Goal: Task Accomplishment & Management: Complete application form

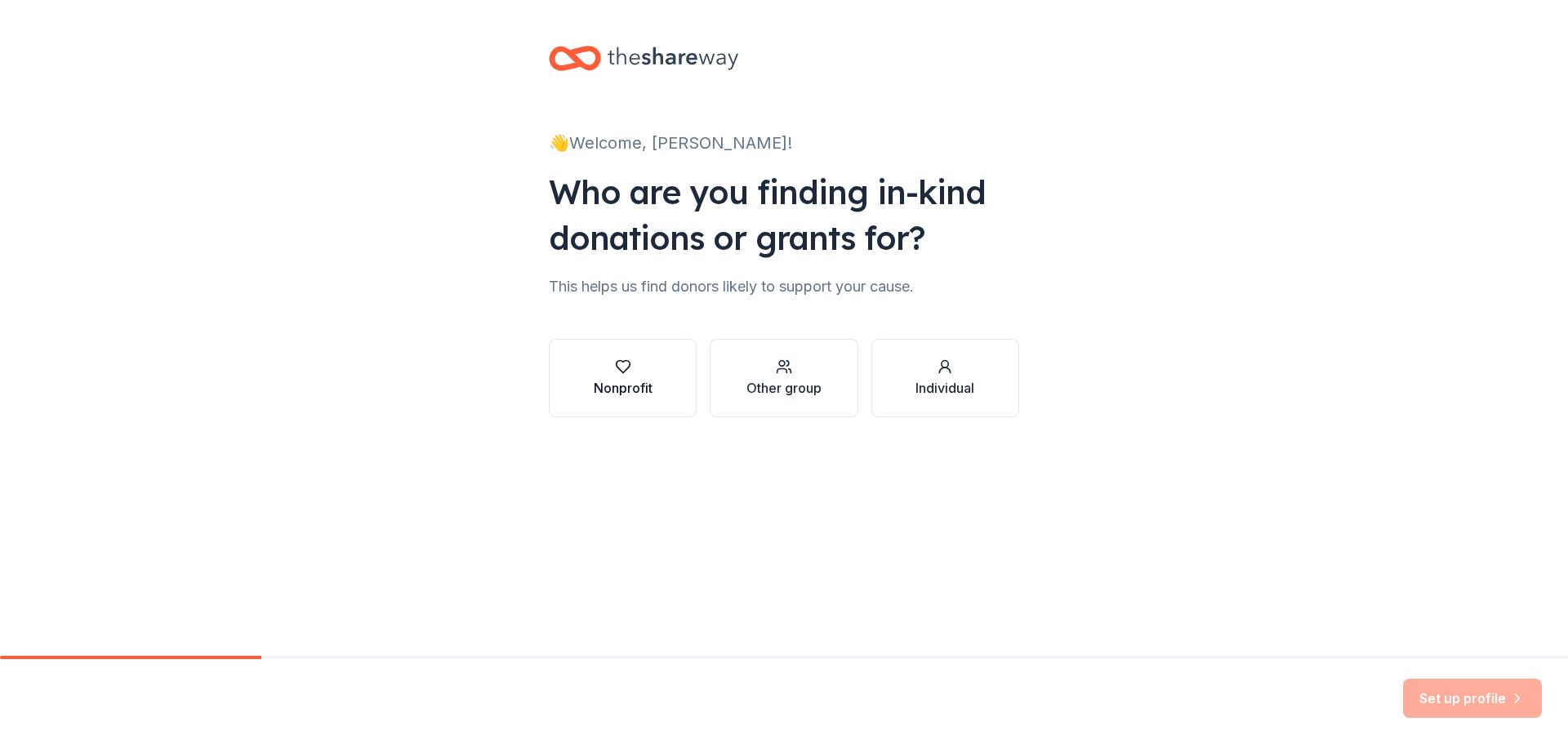
click at [615, 381] on div "Nonprofit" at bounding box center [623, 389] width 59 height 20
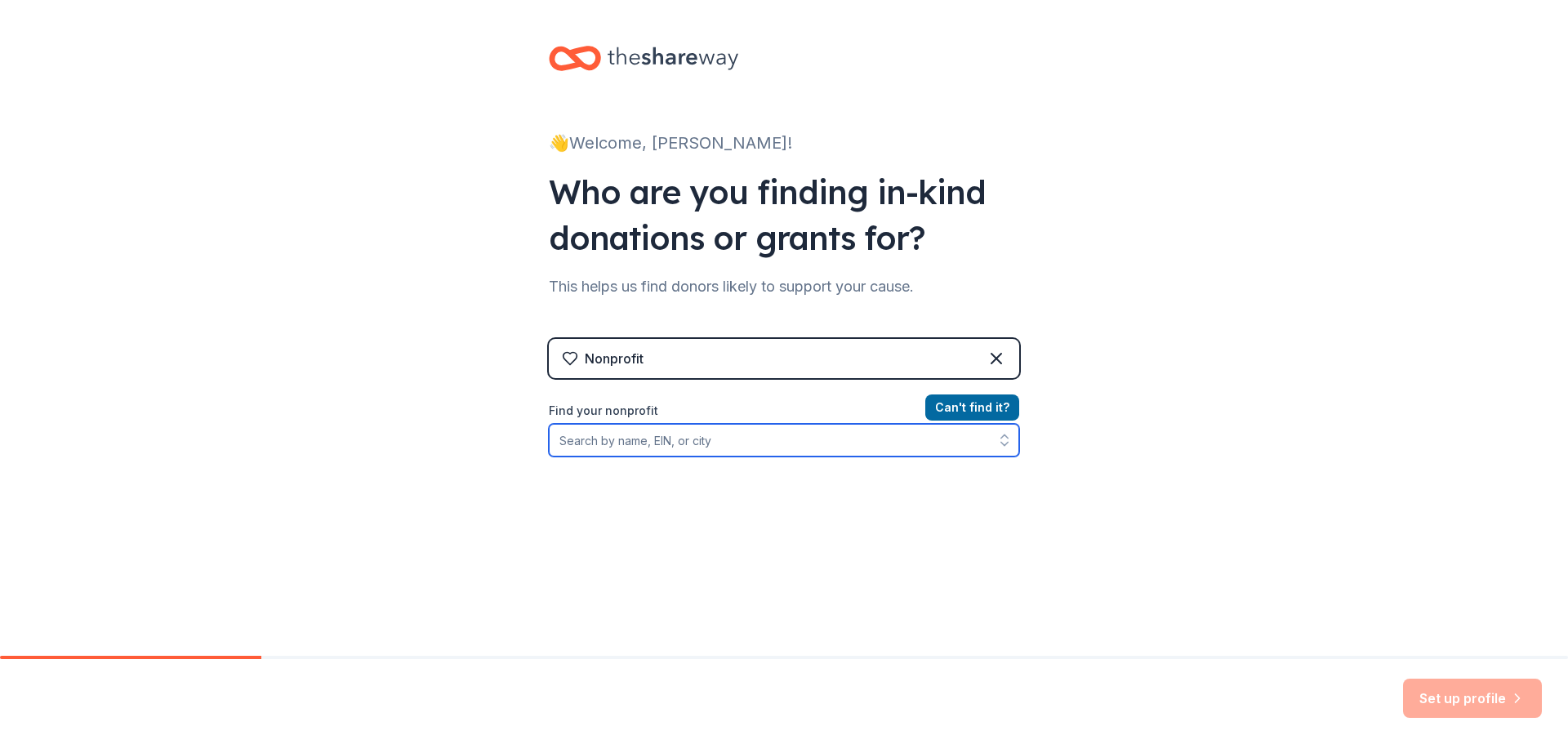
click at [838, 433] on input "Find your nonprofit" at bounding box center [784, 440] width 471 height 33
click at [771, 434] on input "Find your nonprofit" at bounding box center [784, 440] width 471 height 33
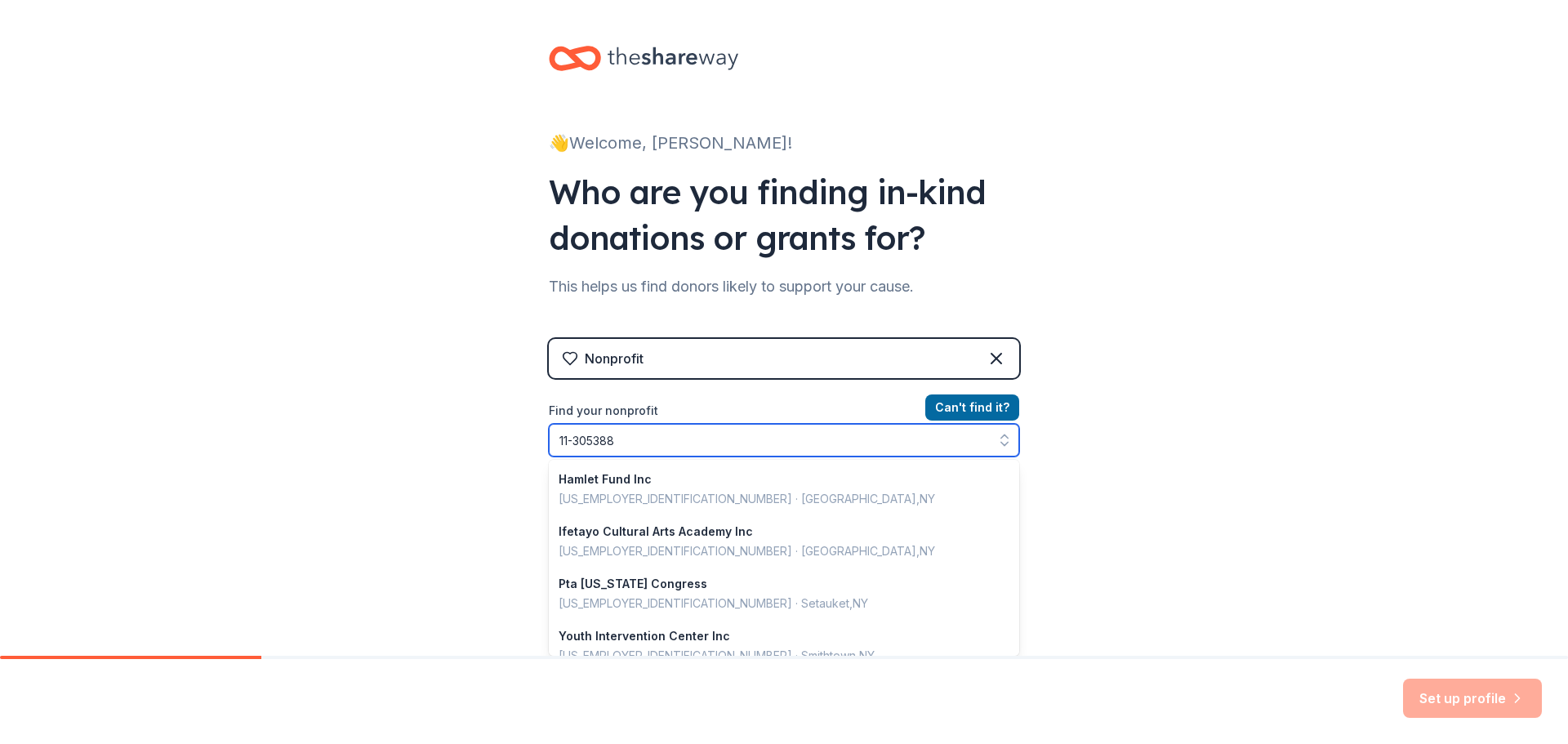
type input "11-3053888"
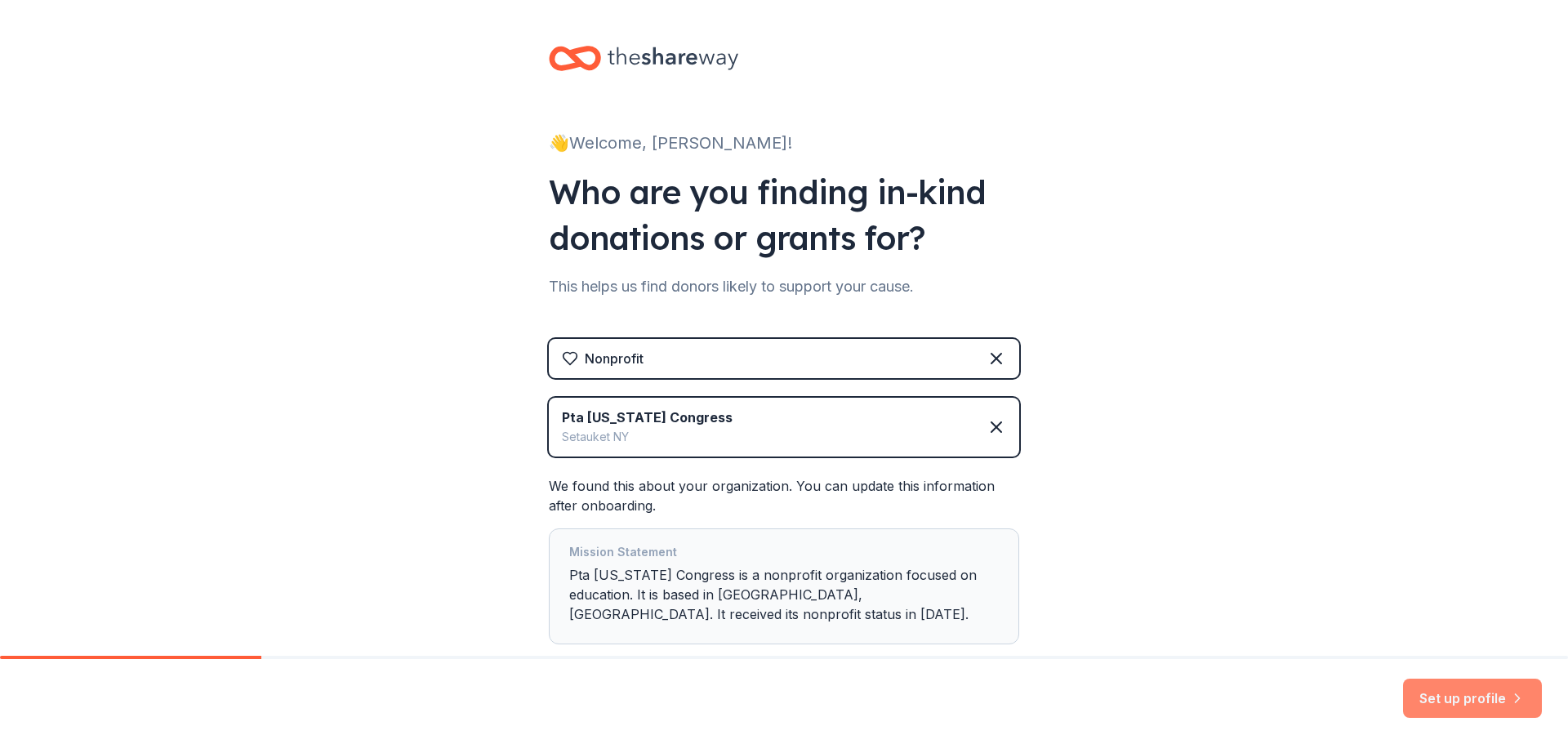
click at [1480, 697] on button "Set up profile" at bounding box center [1472, 698] width 138 height 39
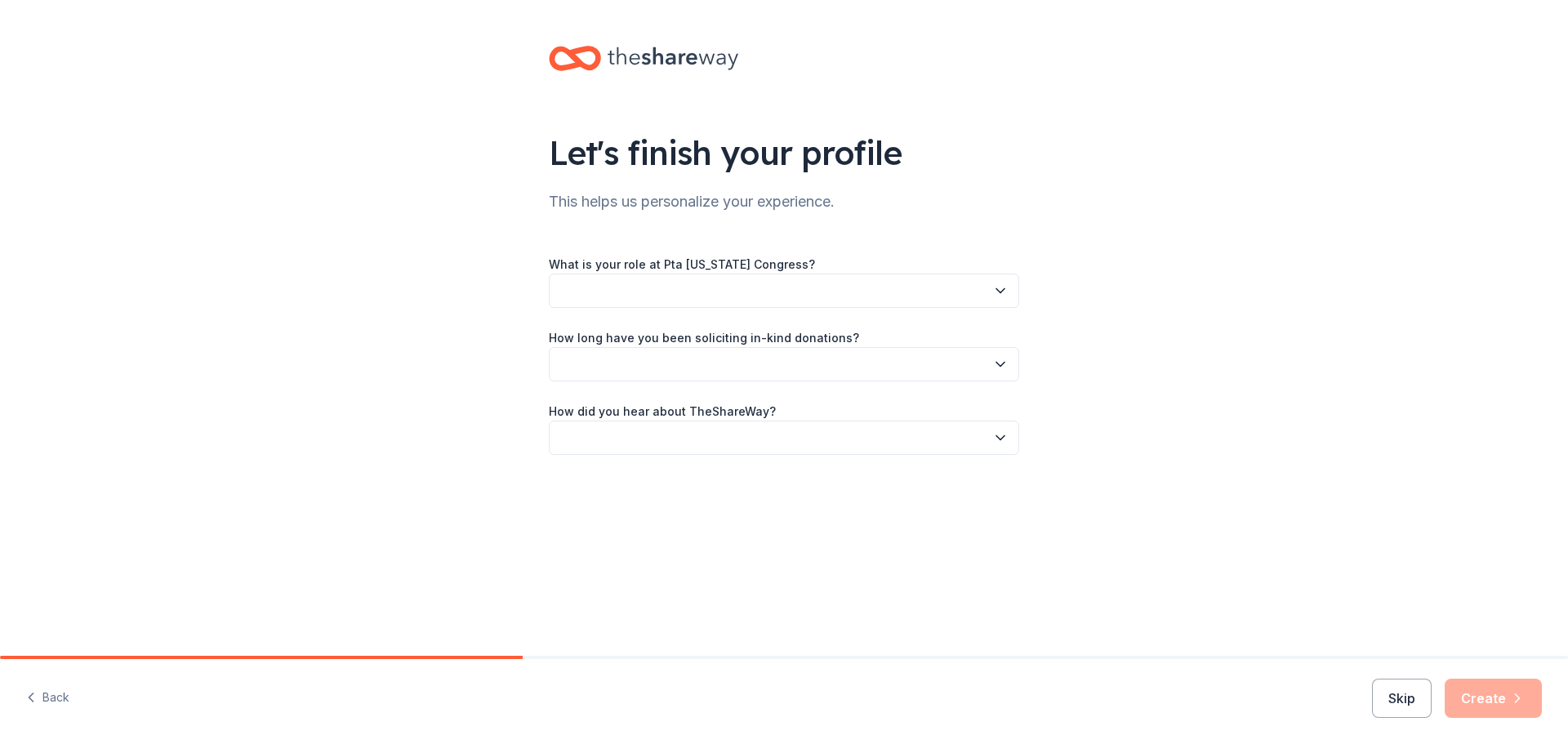
click at [1003, 363] on icon "button" at bounding box center [1000, 364] width 16 height 16
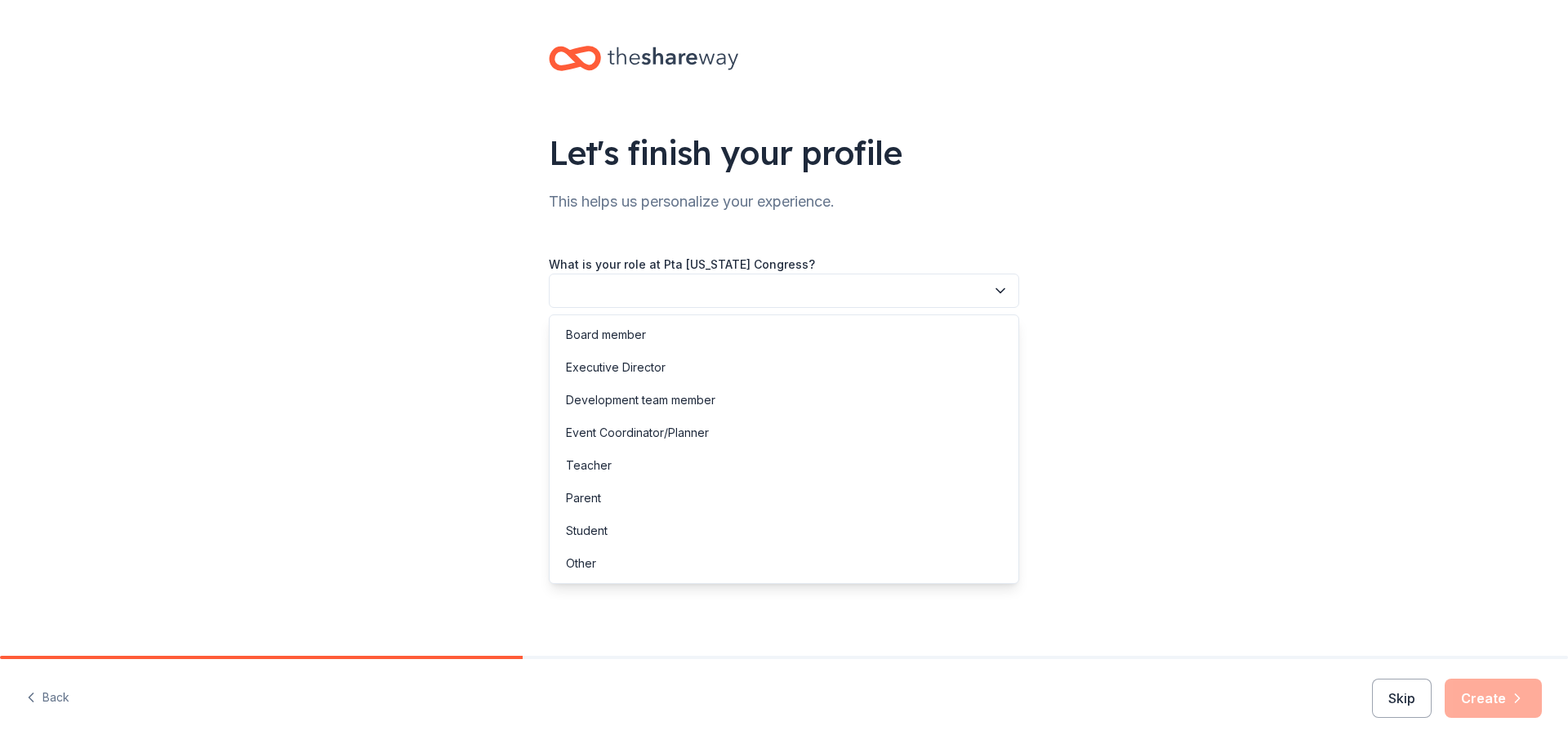
click at [1003, 290] on icon "button" at bounding box center [1000, 291] width 8 height 4
click at [967, 322] on div "Board member" at bounding box center [784, 335] width 463 height 33
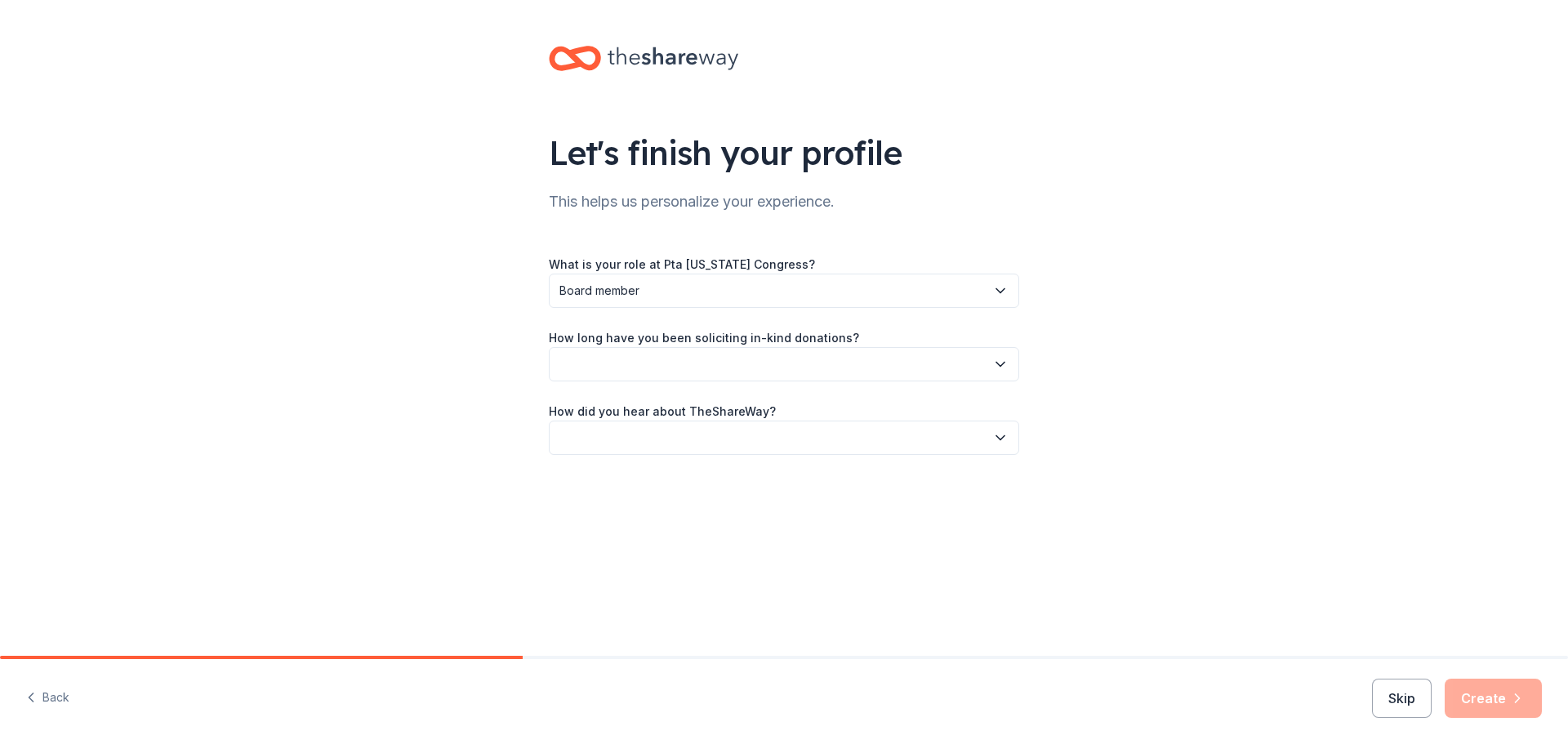
click at [1007, 364] on icon "button" at bounding box center [1000, 364] width 16 height 16
click at [874, 405] on div "This is my first time!" at bounding box center [784, 408] width 463 height 33
click at [990, 431] on button "button" at bounding box center [784, 438] width 471 height 34
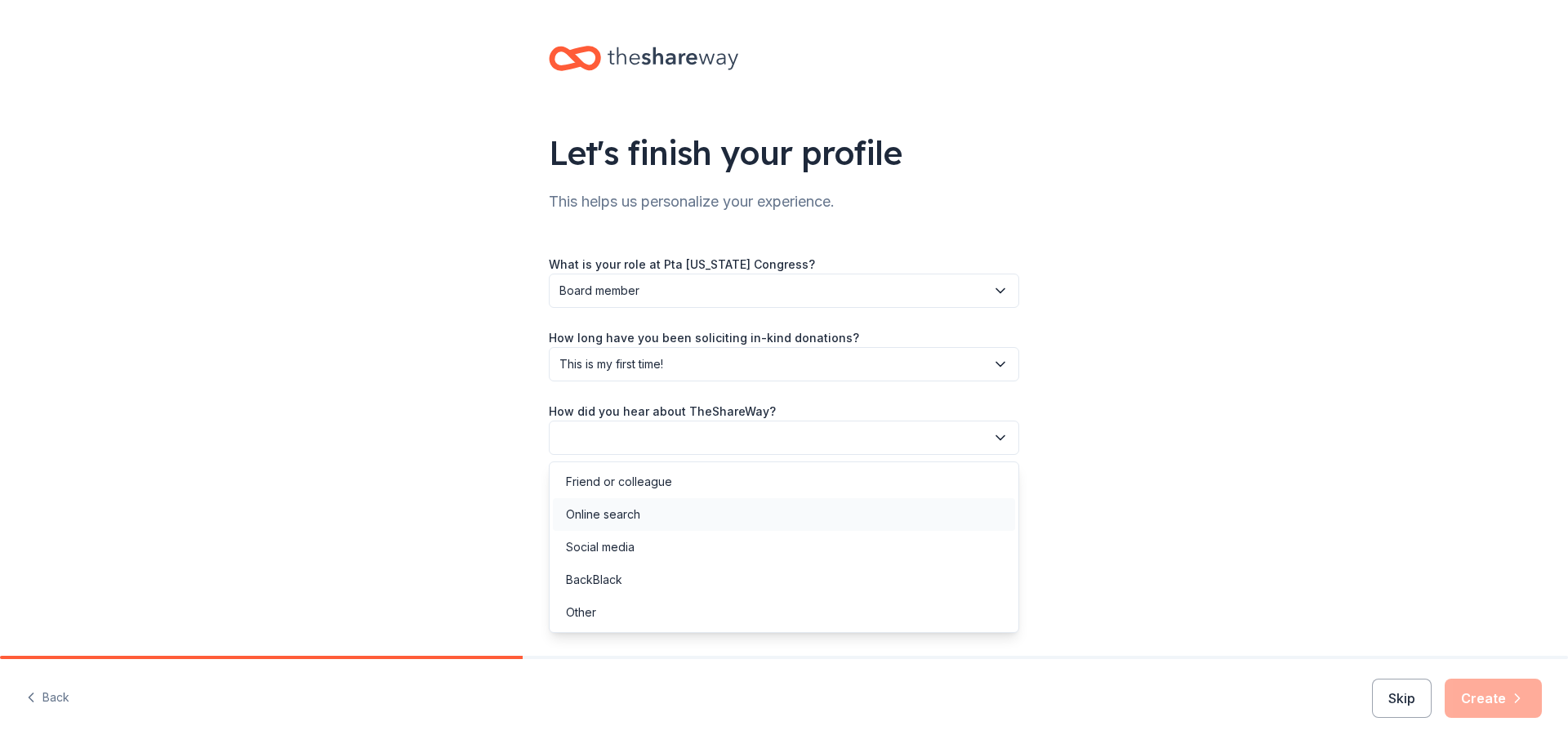
click at [876, 513] on div "Online search" at bounding box center [784, 514] width 463 height 33
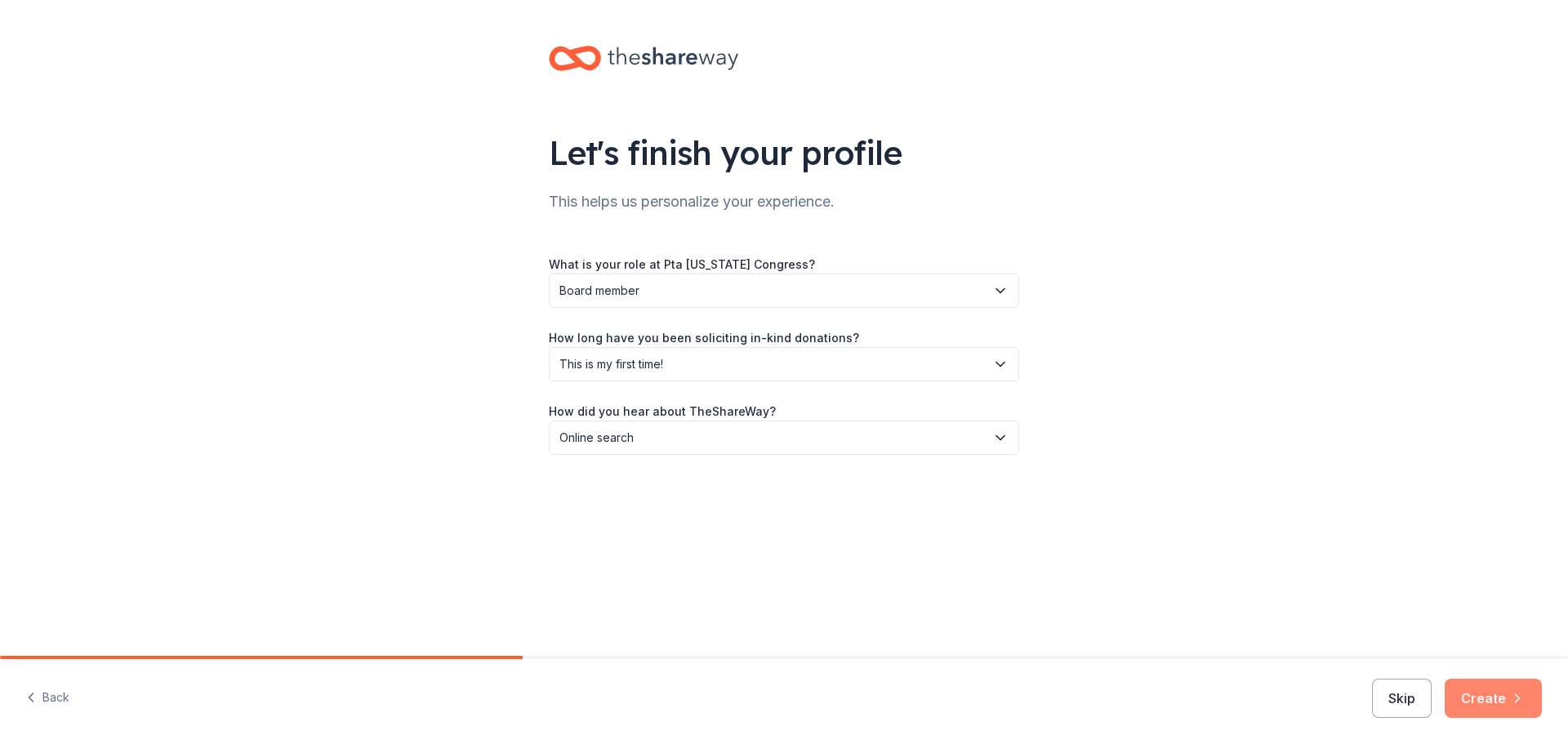
click at [1489, 707] on button "Create" at bounding box center [1493, 698] width 97 height 39
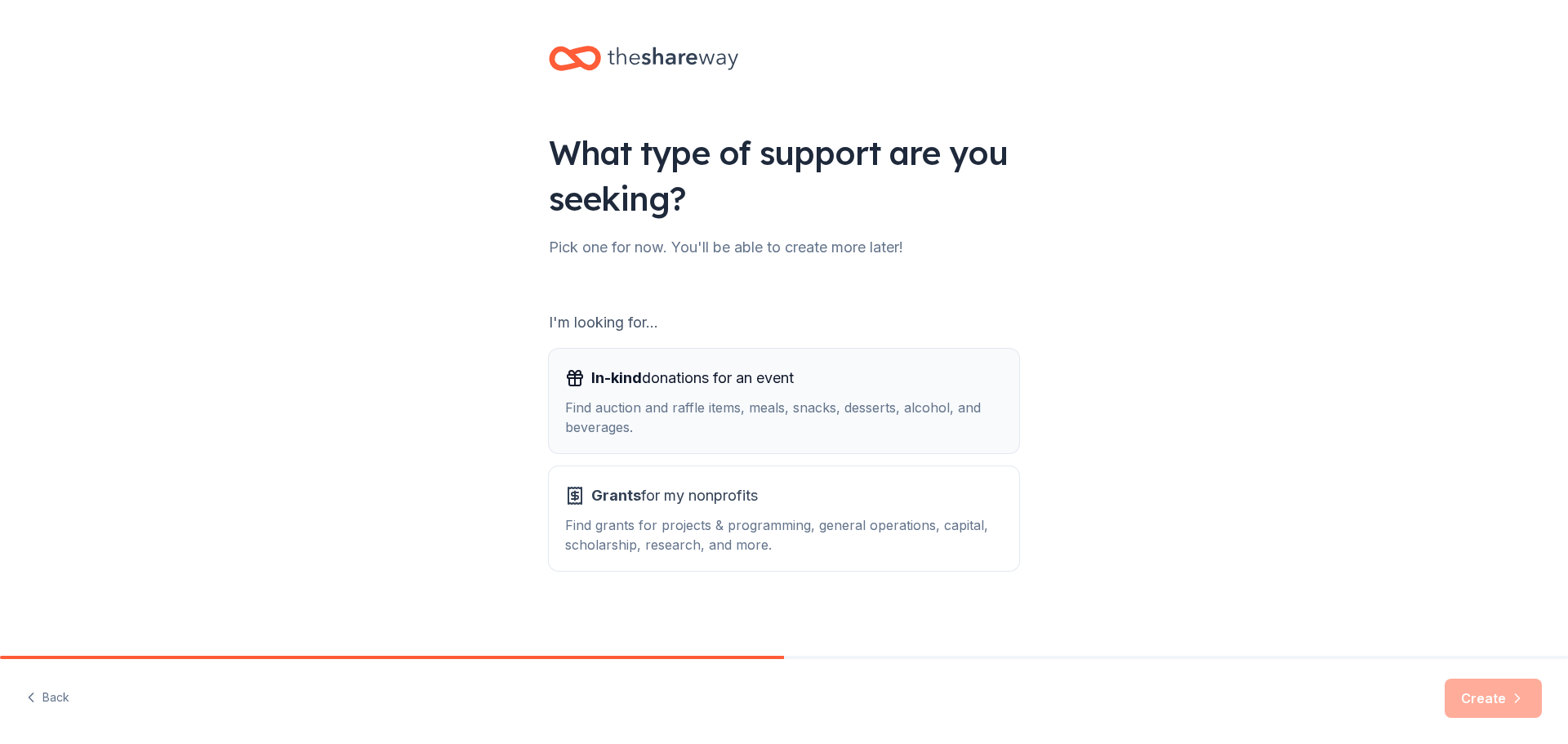
click at [925, 420] on div "Find auction and raffle items, meals, snacks, desserts, alcohol, and beverages." at bounding box center [784, 417] width 438 height 39
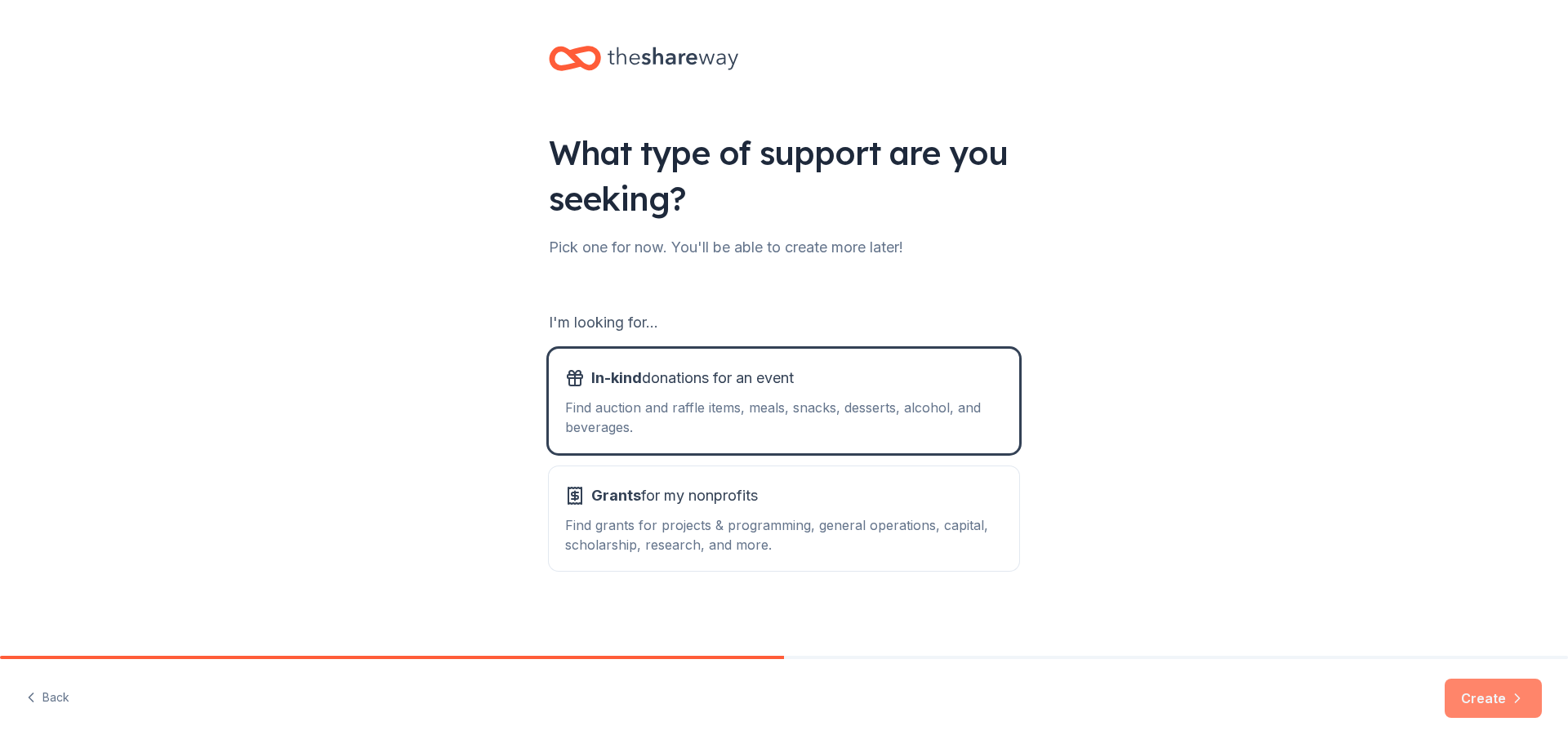
click at [1473, 701] on button "Create" at bounding box center [1493, 698] width 97 height 39
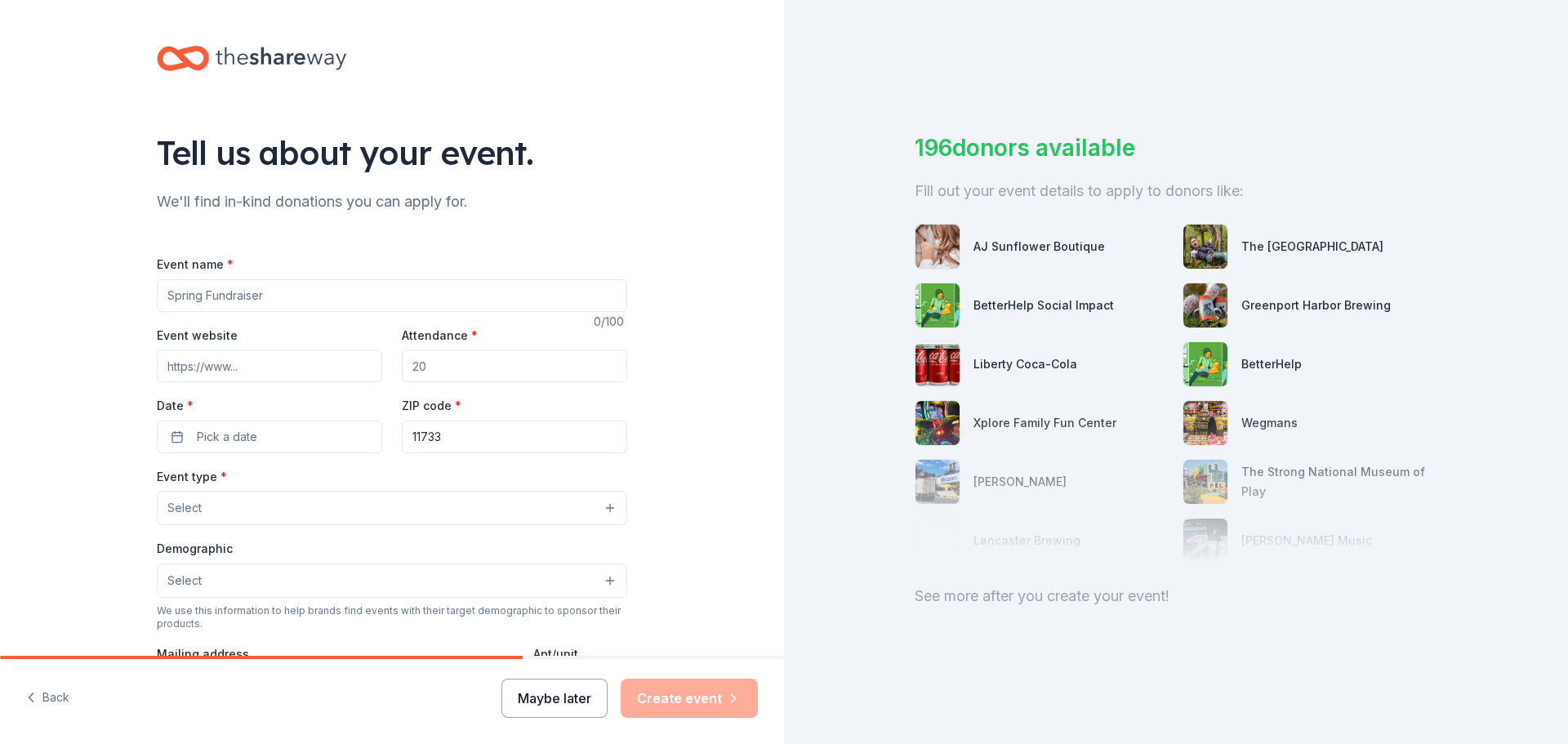
click at [562, 702] on button "Maybe later" at bounding box center [555, 698] width 106 height 39
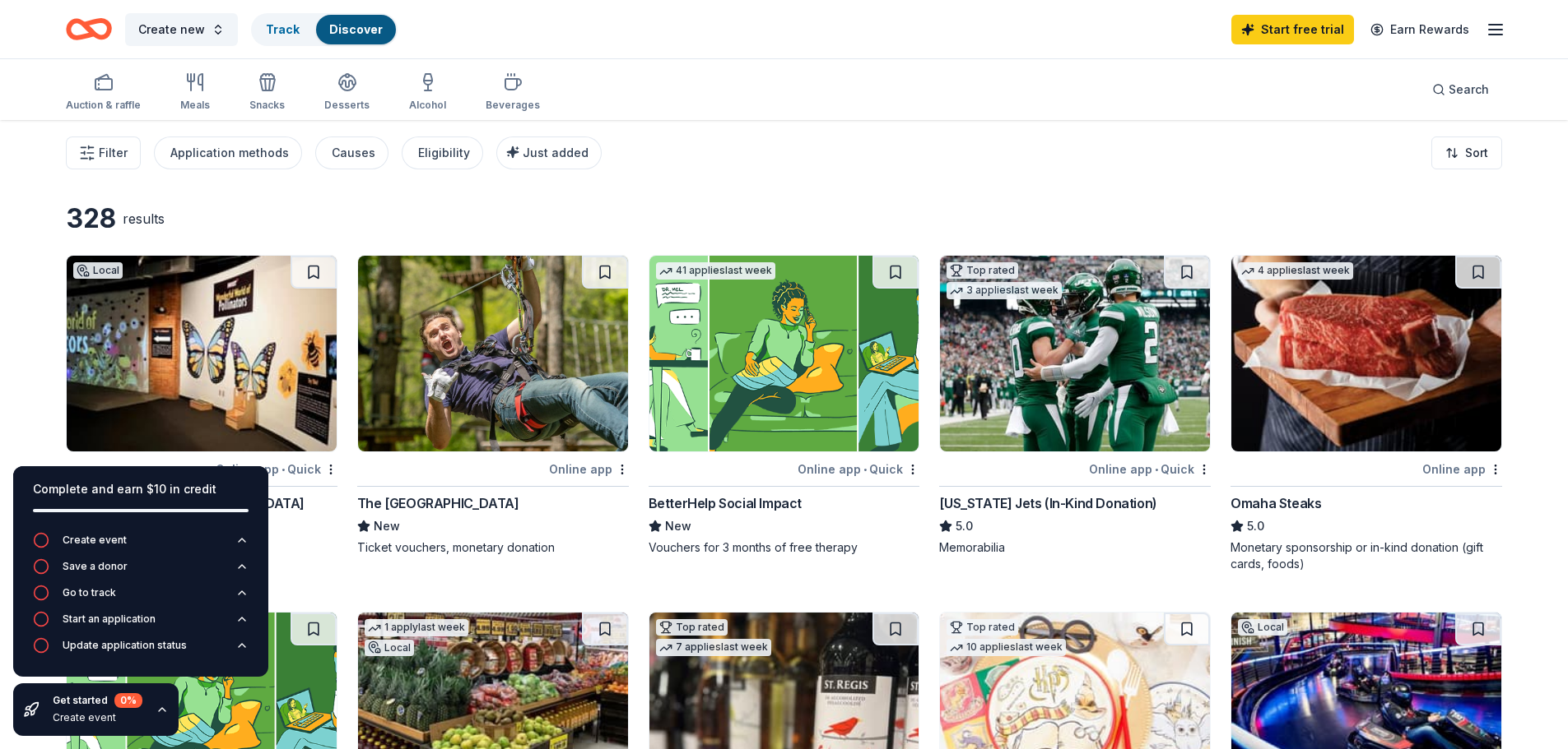
click at [729, 165] on div "Filter Application methods Causes Eligibility Just added Sort" at bounding box center [784, 153] width 1568 height 66
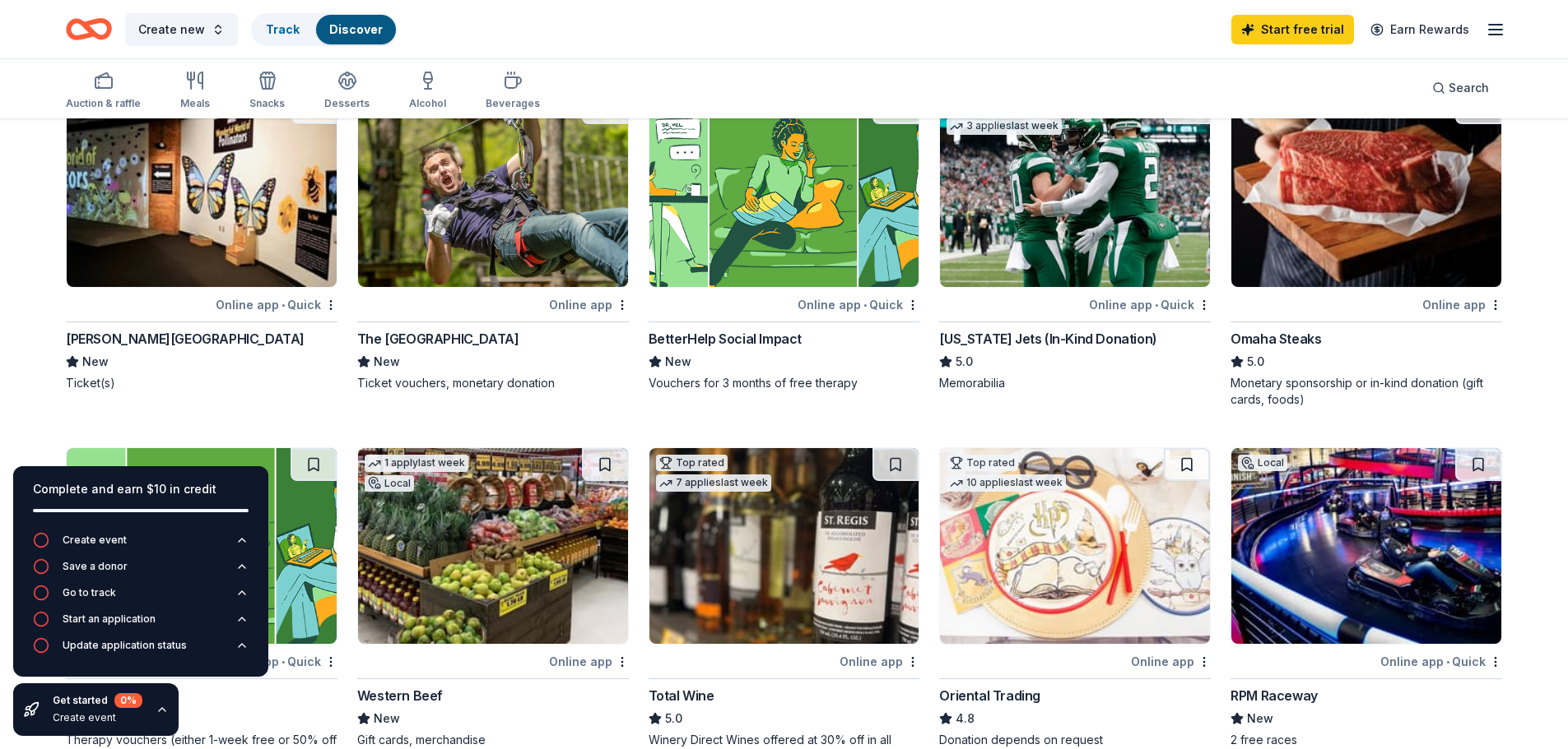
scroll to position [246, 0]
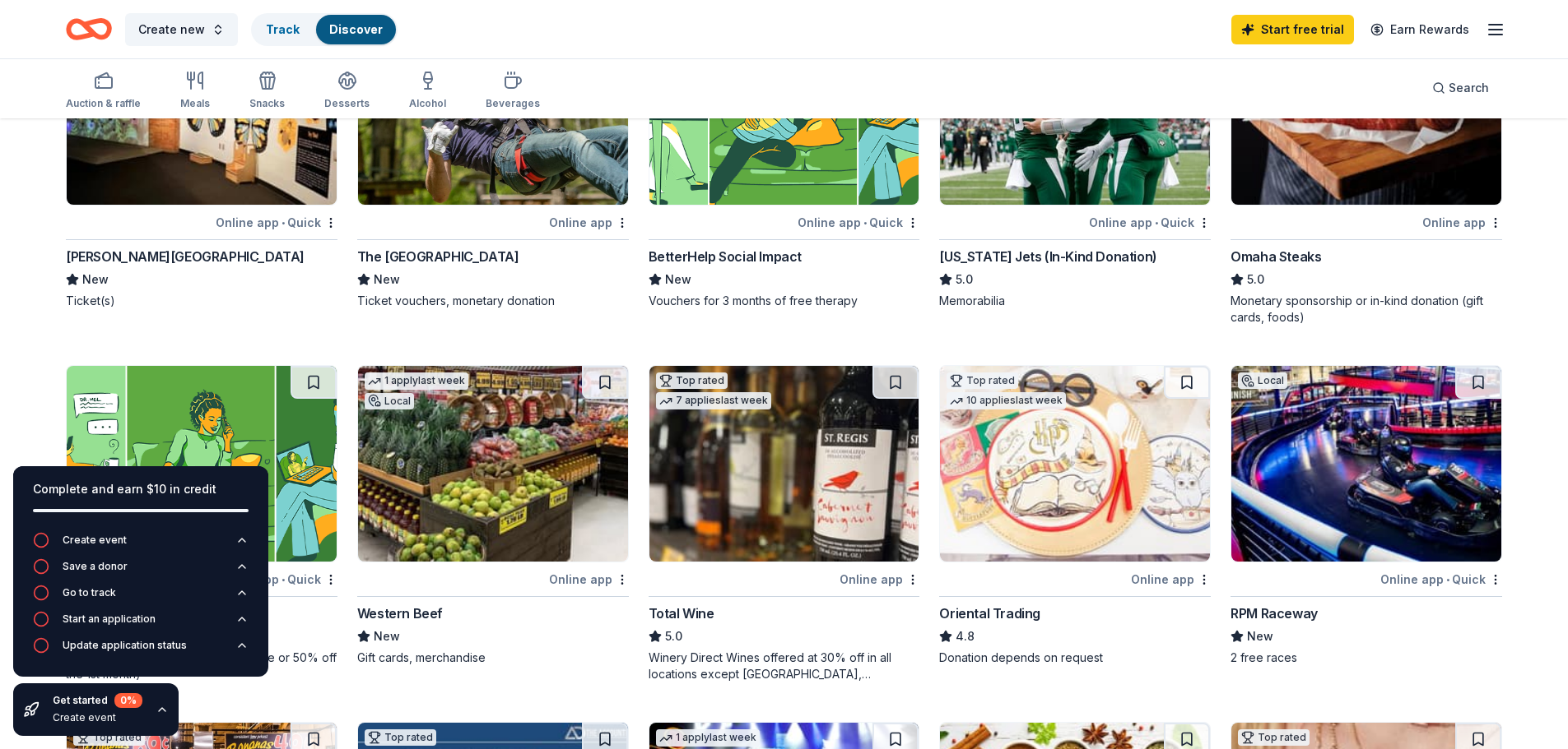
click at [164, 709] on icon "button" at bounding box center [162, 709] width 13 height 13
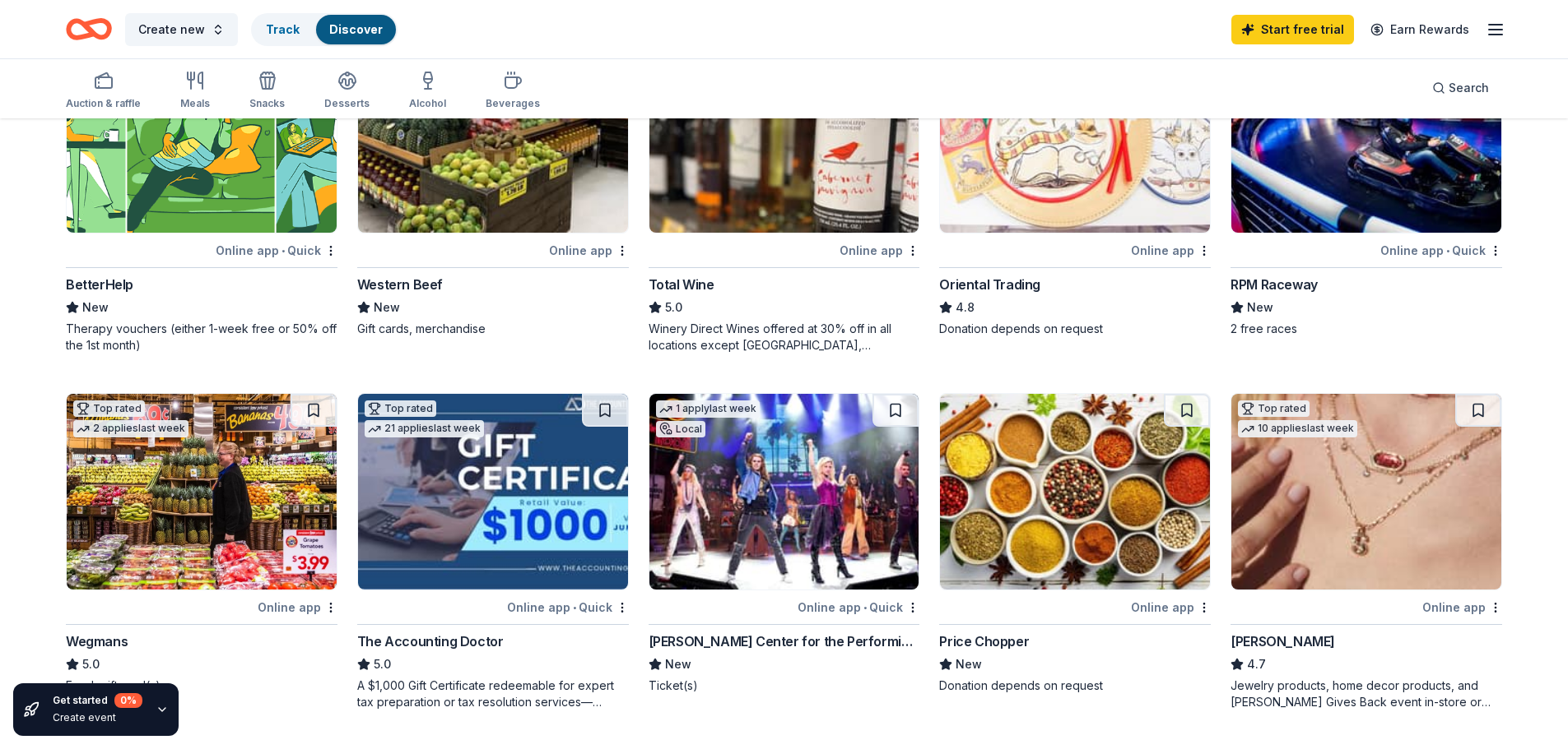
scroll to position [658, 0]
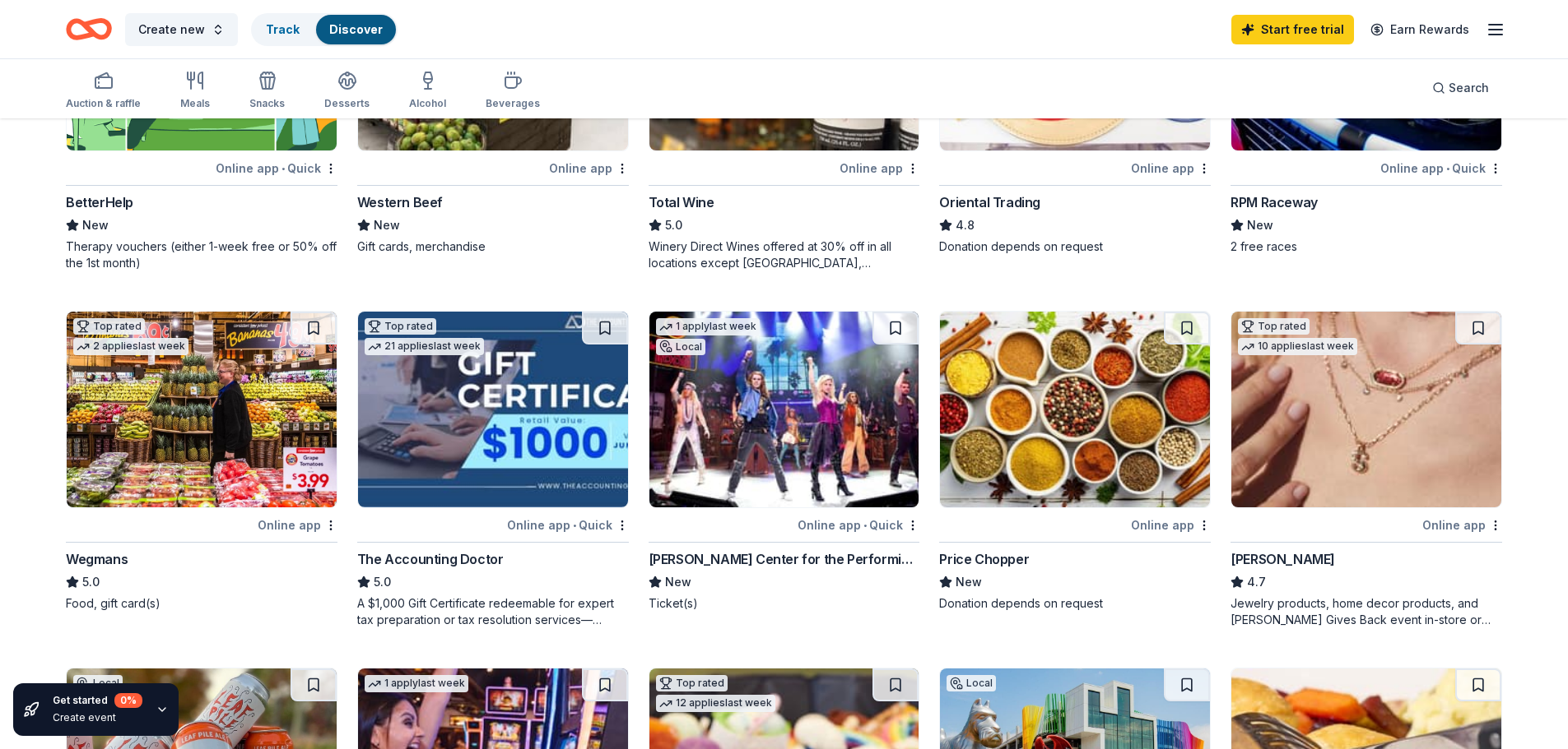
click at [298, 523] on div "Online app" at bounding box center [297, 525] width 80 height 21
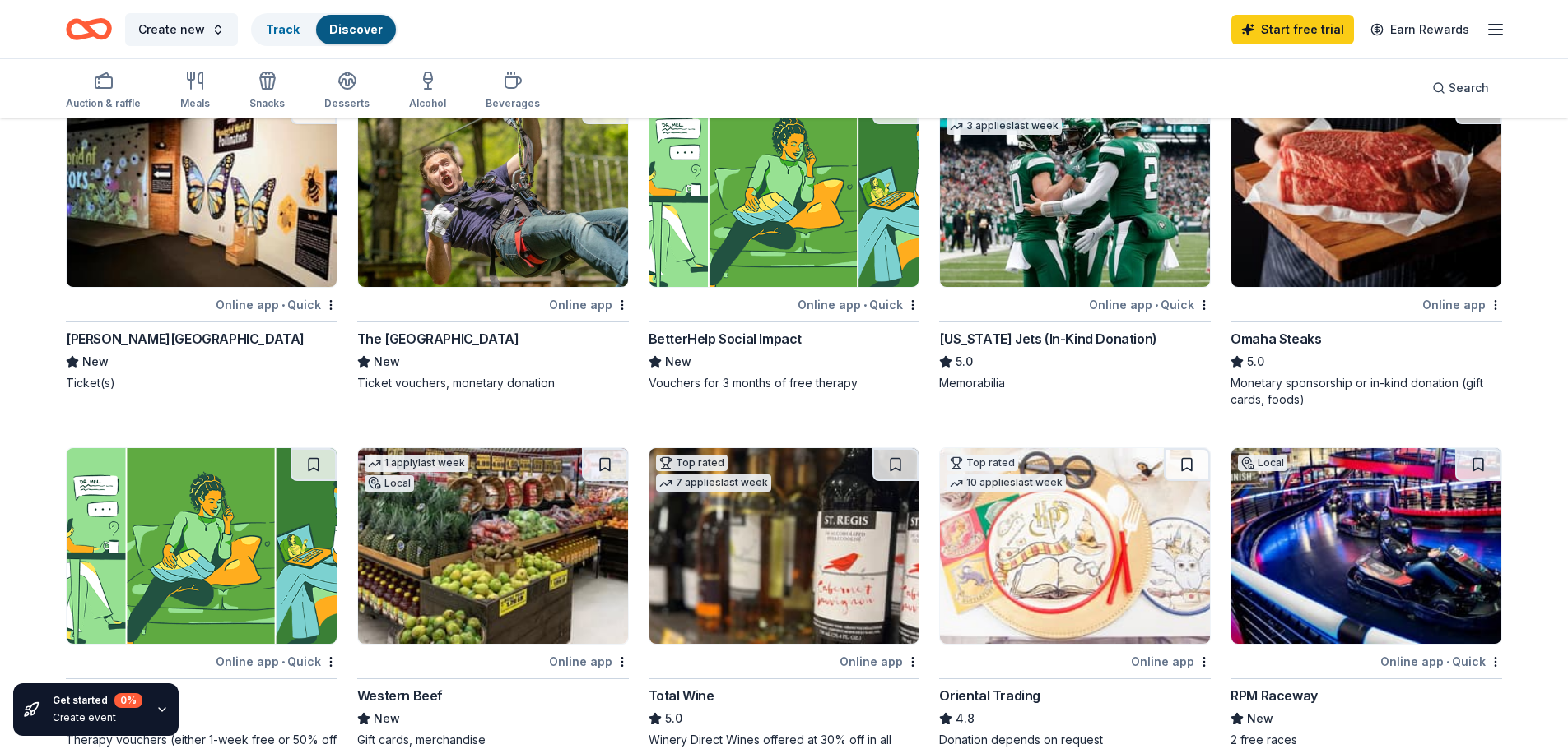
scroll to position [0, 0]
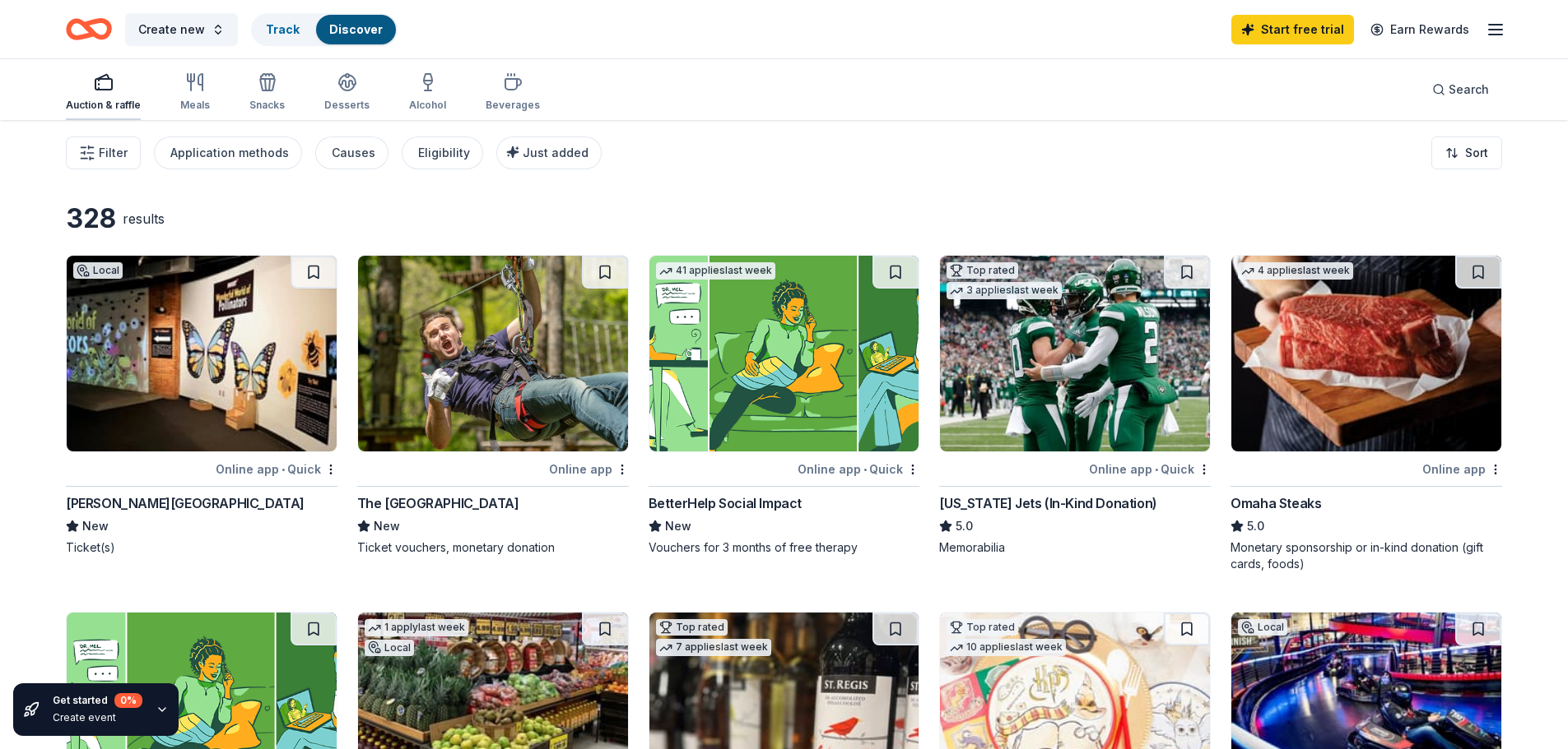
click at [109, 83] on icon "button" at bounding box center [103, 82] width 20 height 20
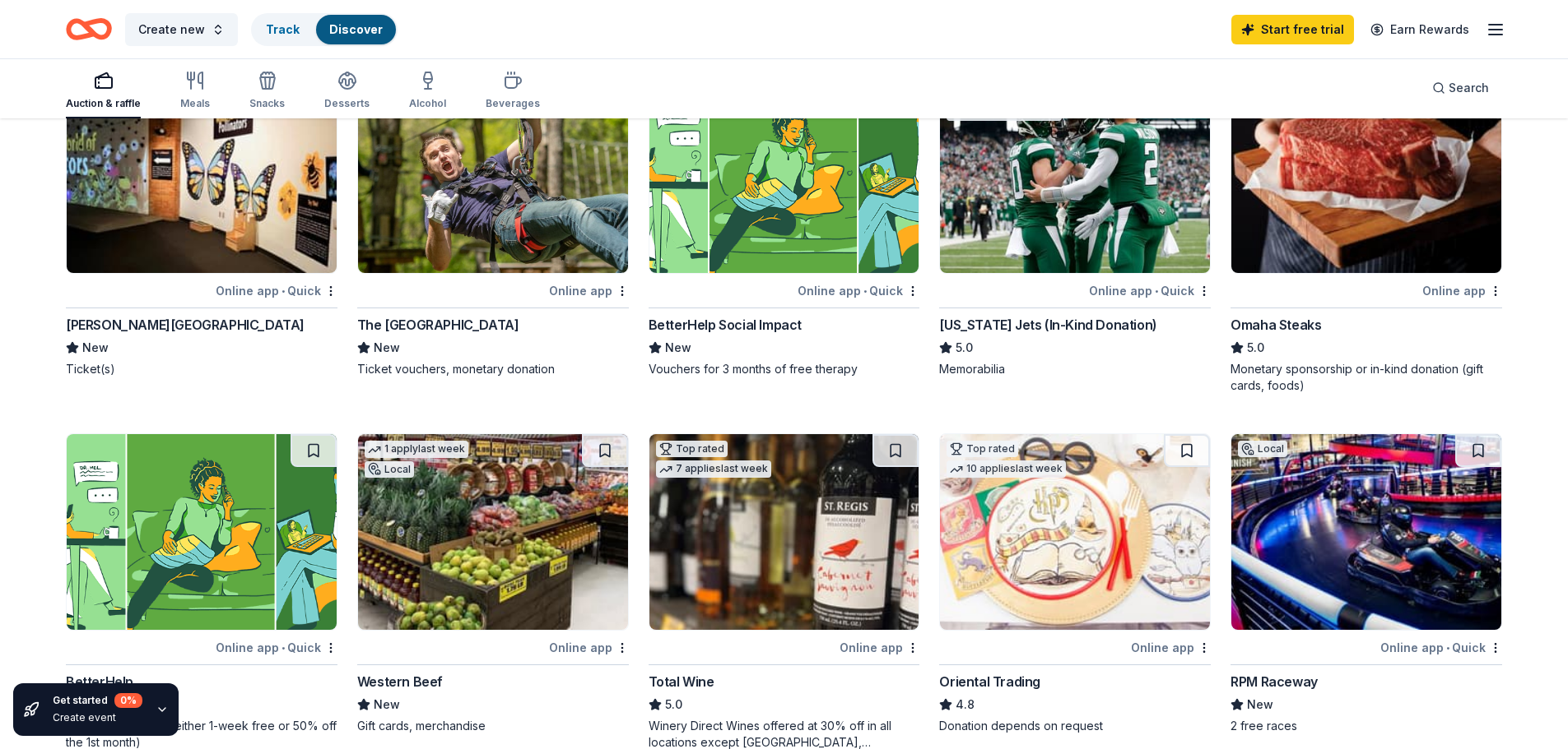
scroll to position [96, 0]
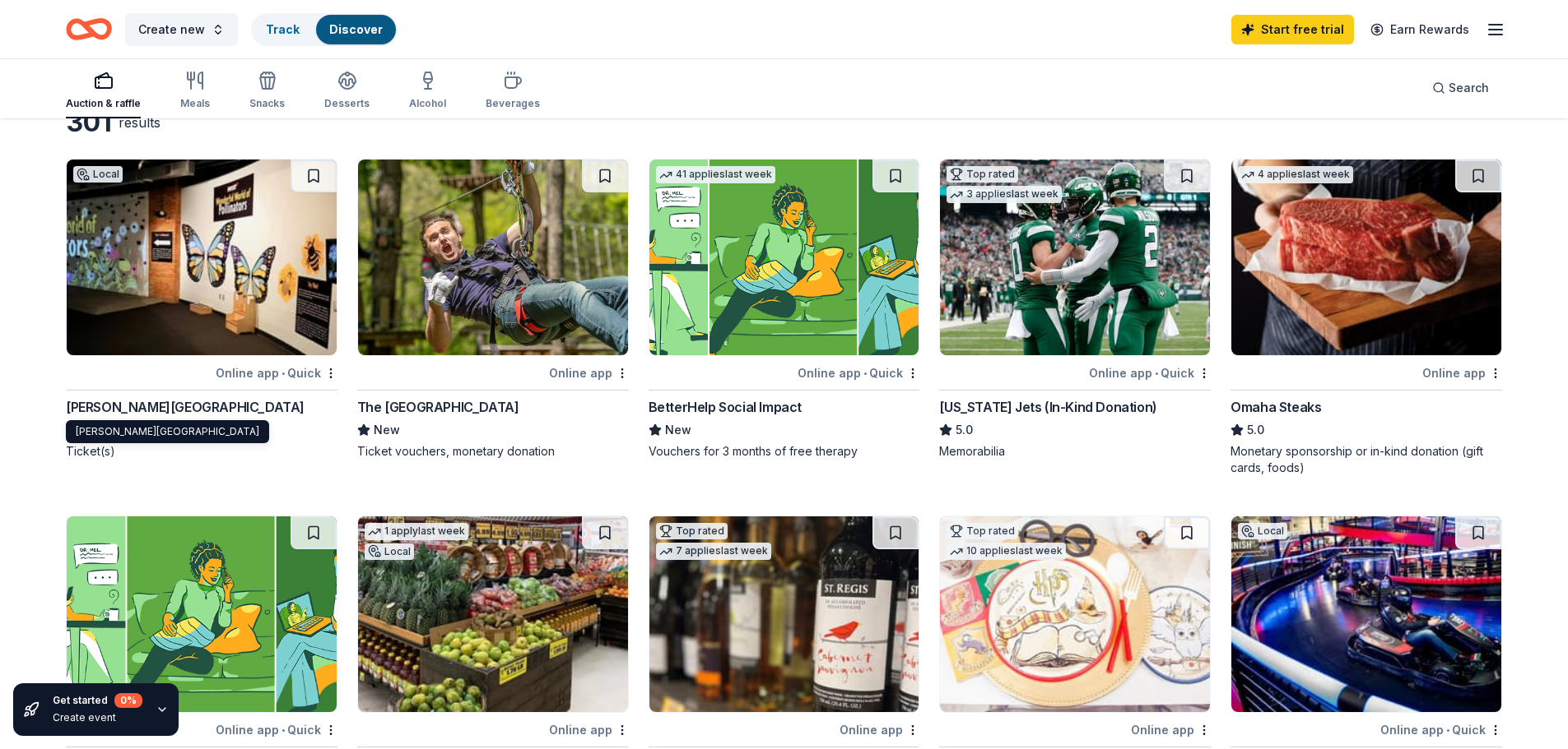
click at [279, 408] on div "[PERSON_NAME][GEOGRAPHIC_DATA]" at bounding box center [184, 407] width 238 height 20
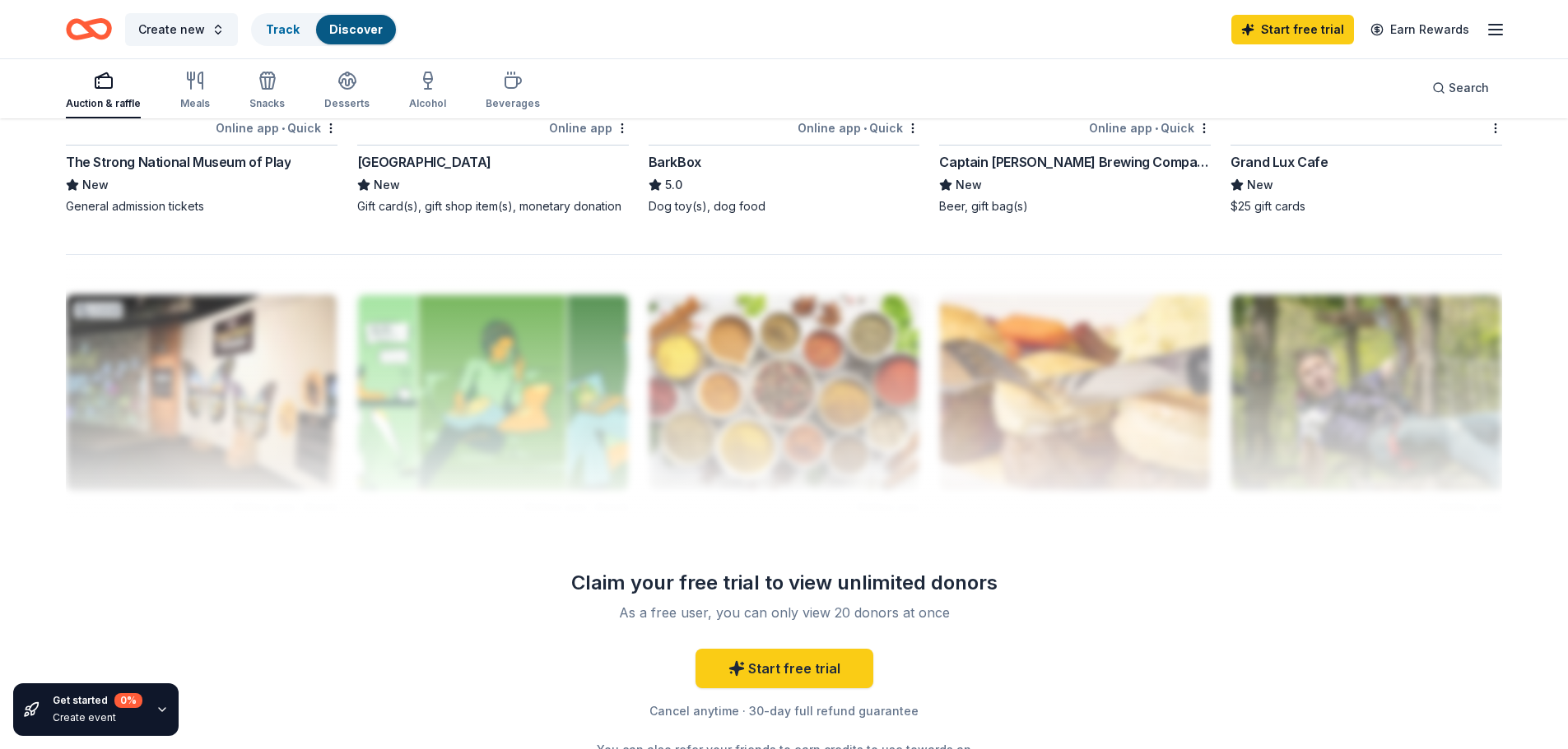
scroll to position [1494, 0]
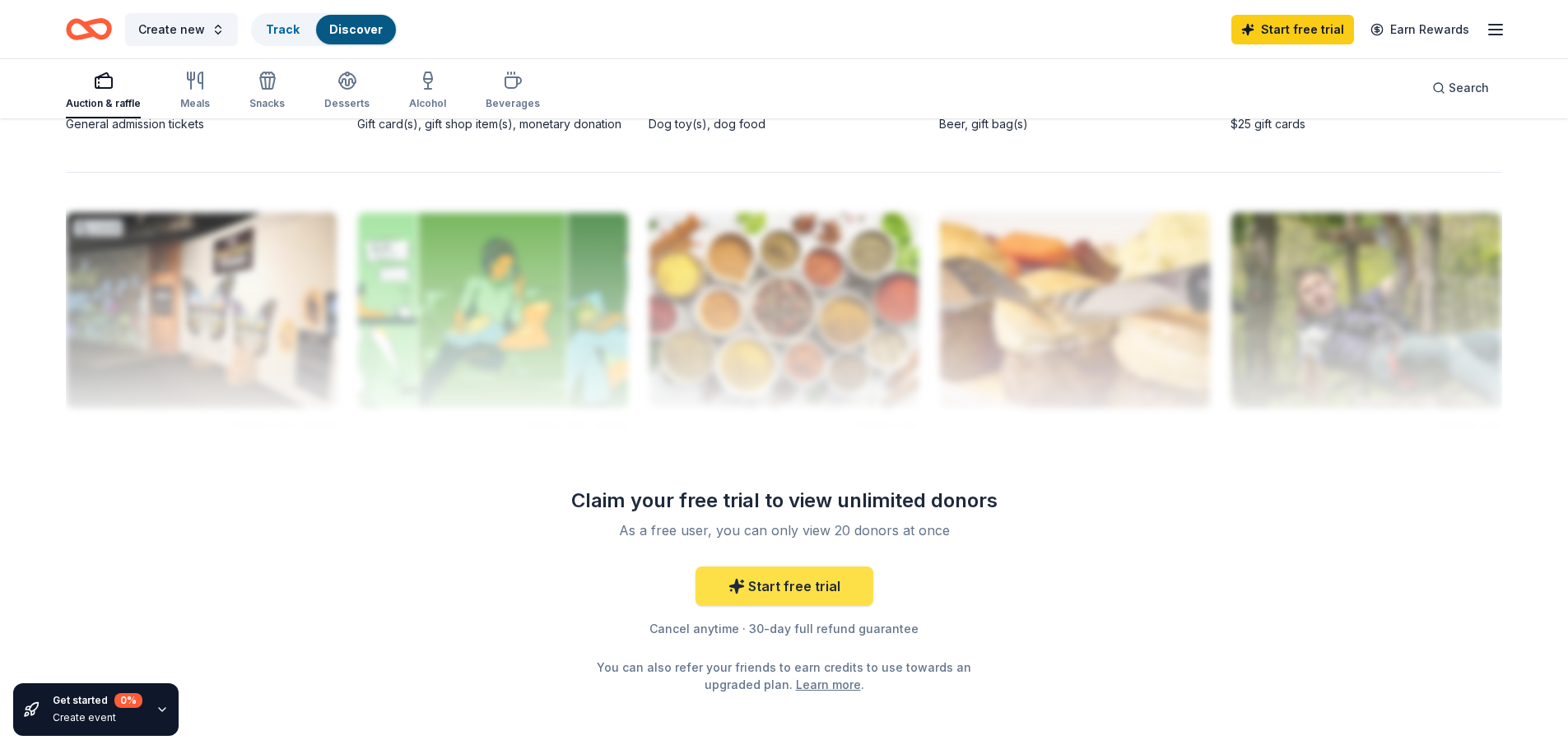
click at [813, 594] on link "Start free trial" at bounding box center [784, 586] width 178 height 40
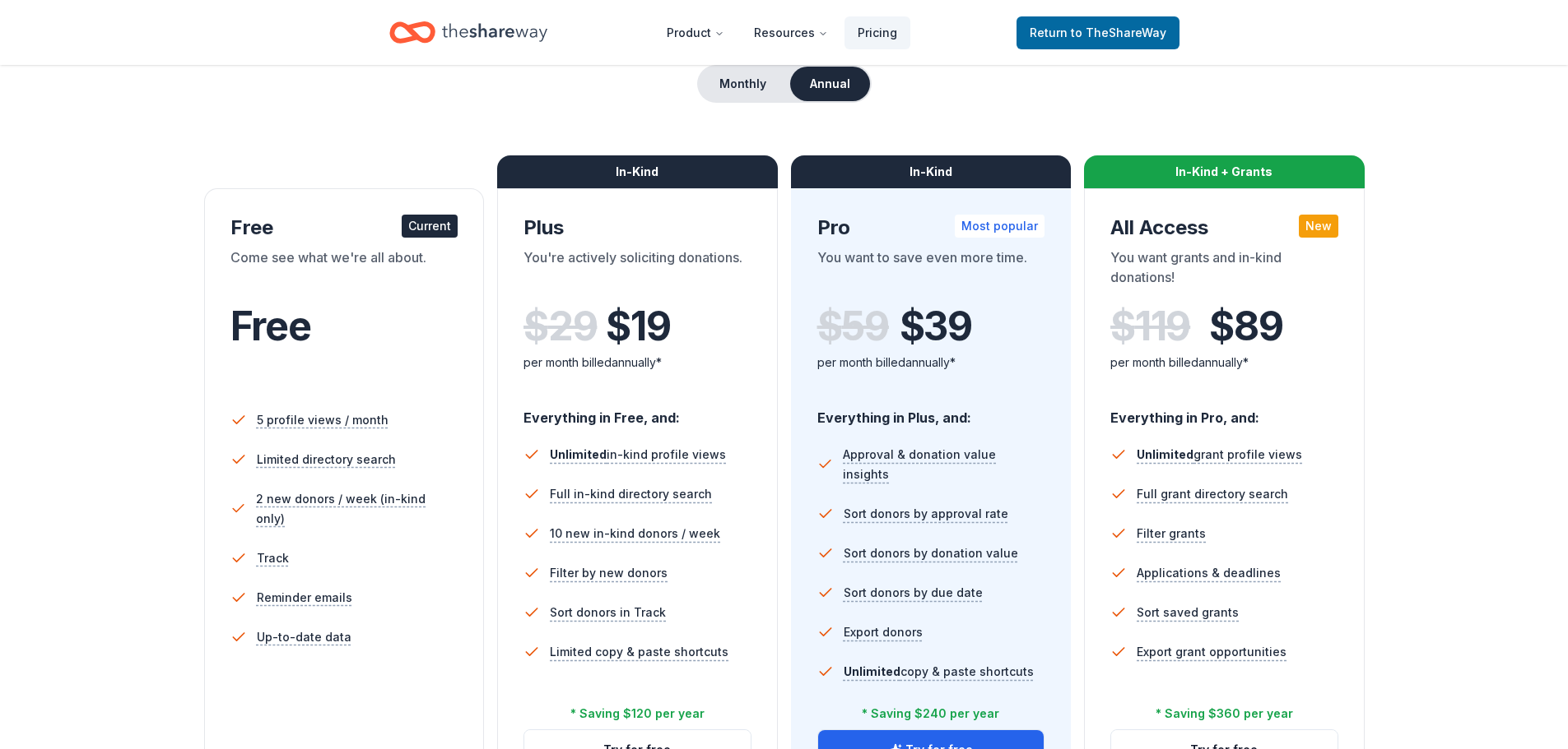
scroll to position [246, 0]
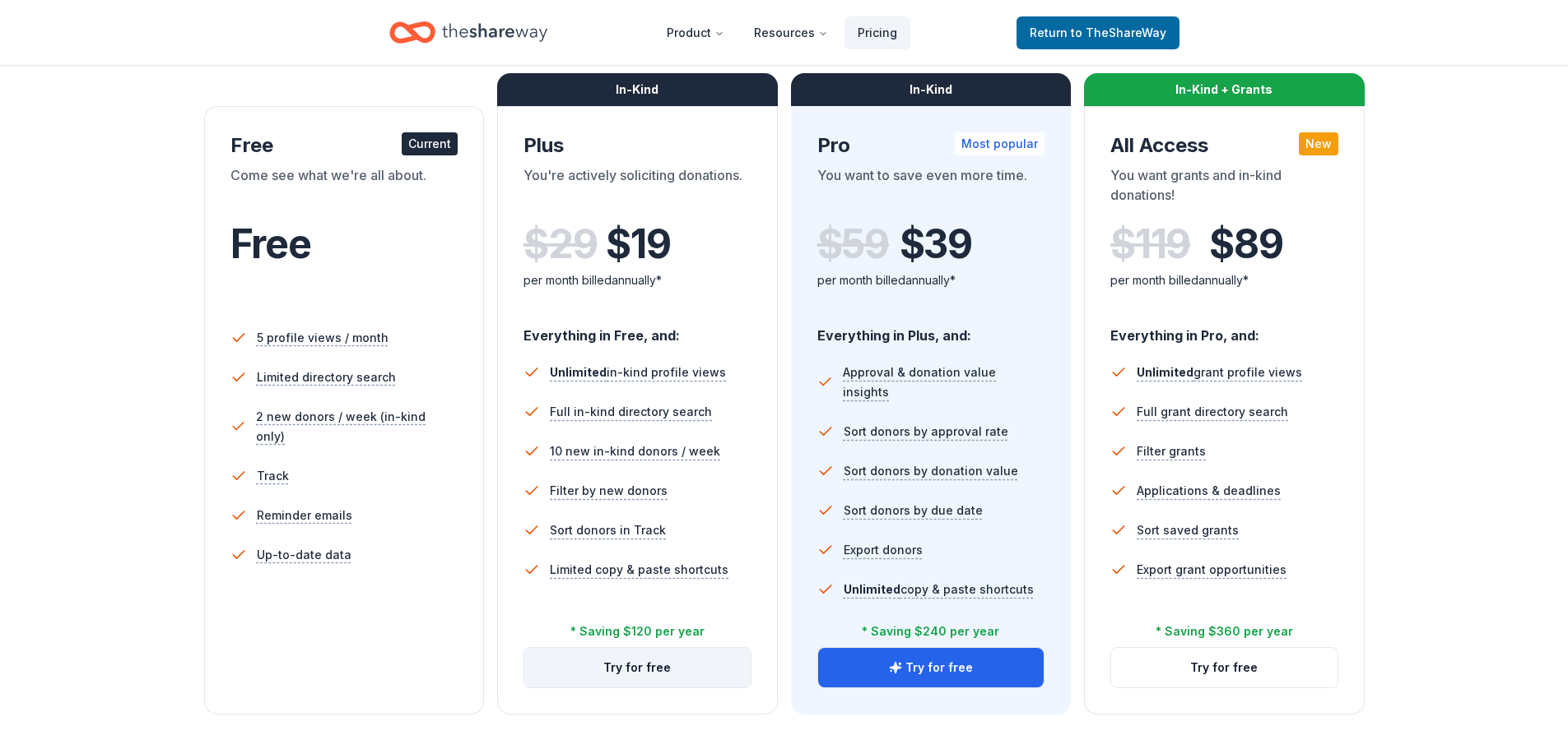
click at [617, 673] on button "Try for free" at bounding box center [638, 668] width 227 height 40
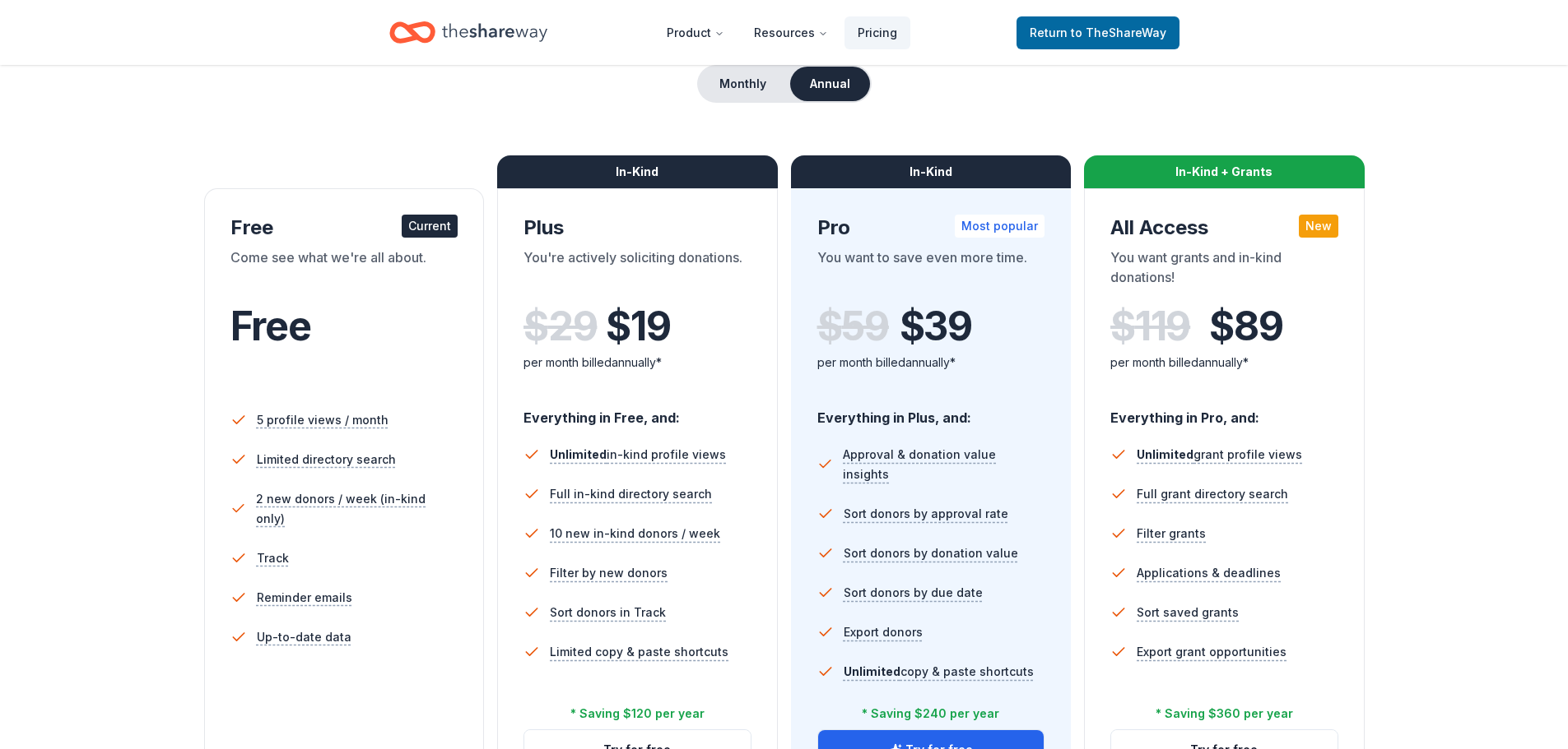
scroll to position [246, 0]
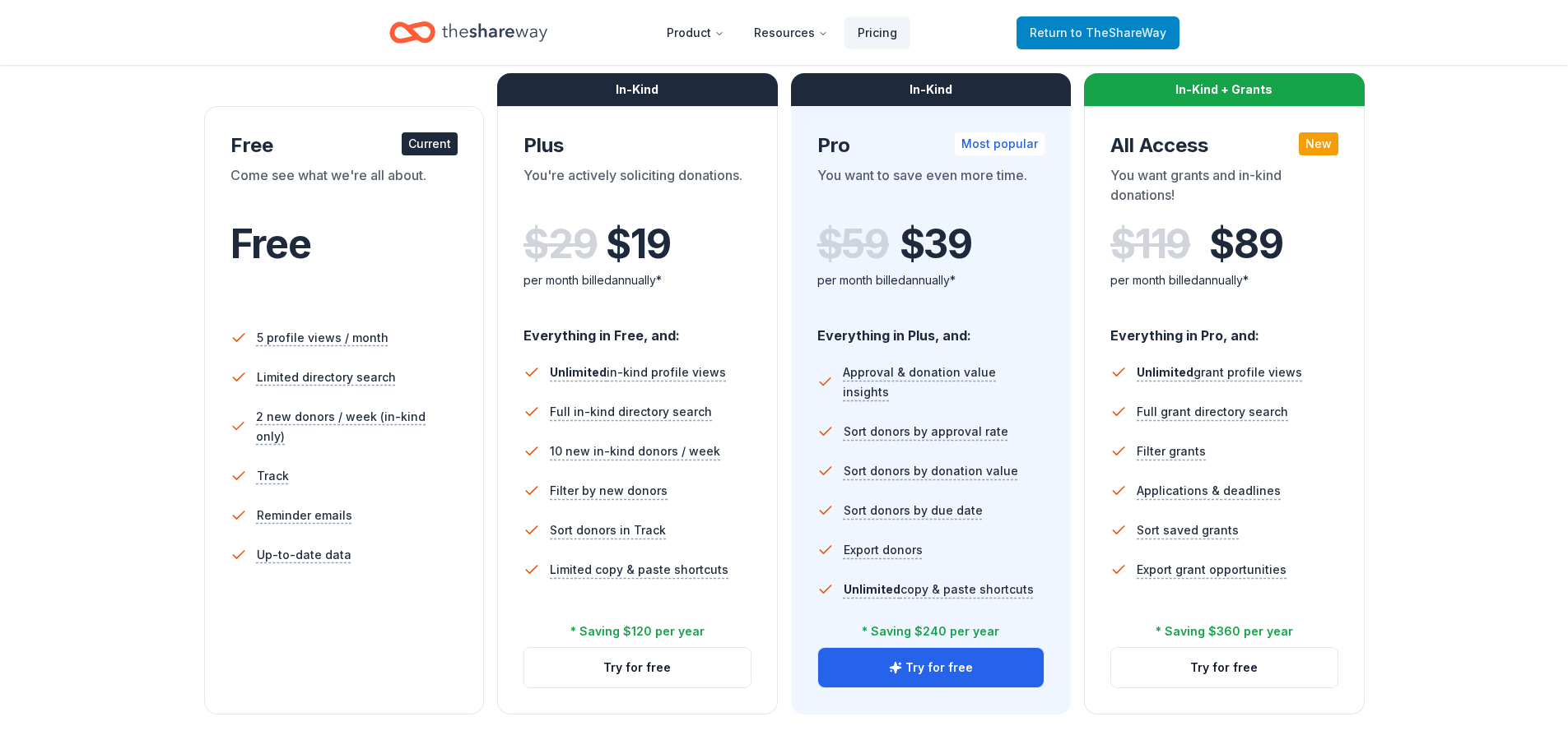
click at [1093, 25] on span "to TheShareWay" at bounding box center [1118, 32] width 95 height 14
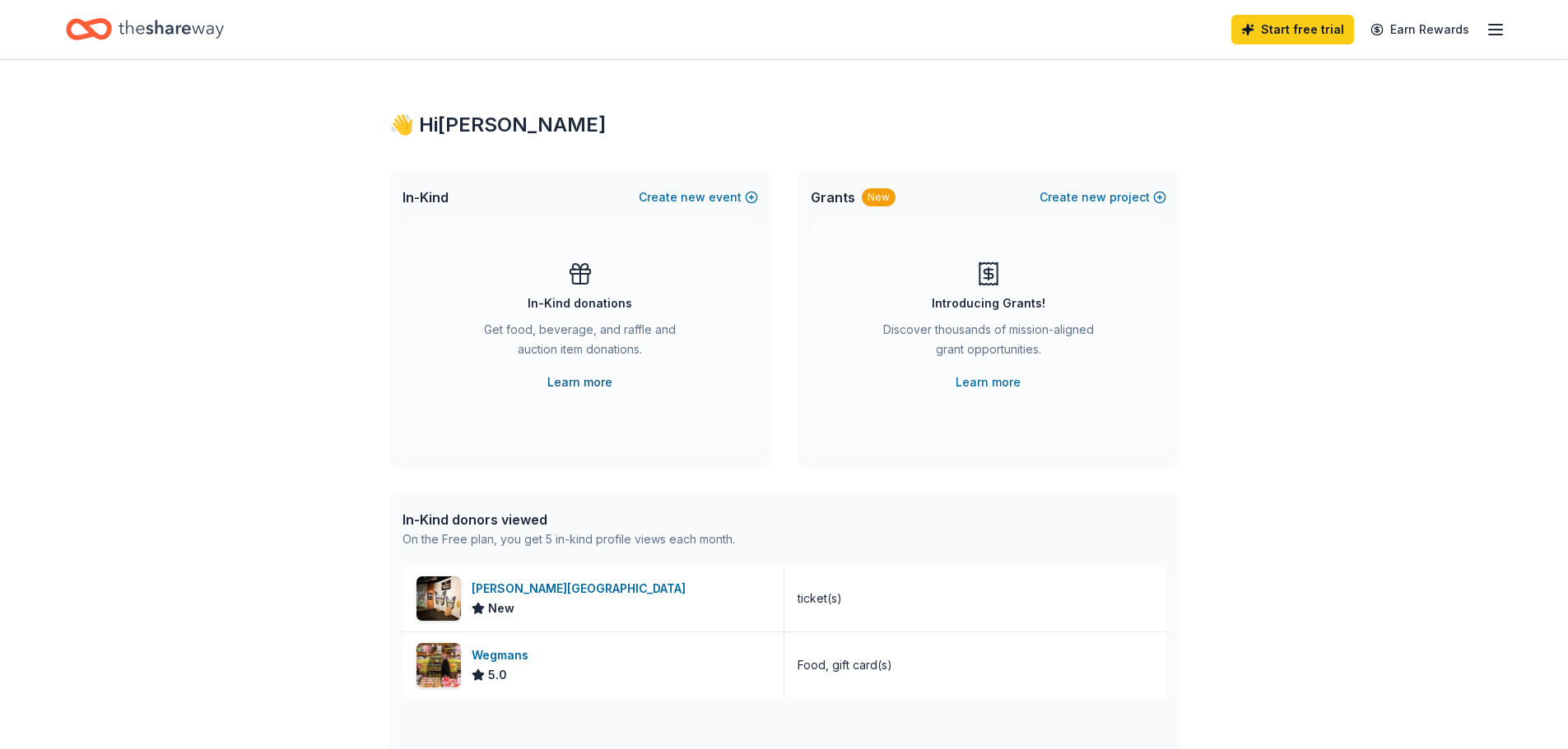
click at [587, 380] on link "Learn more" at bounding box center [579, 382] width 65 height 20
click at [1493, 27] on icon "button" at bounding box center [1495, 30] width 20 height 20
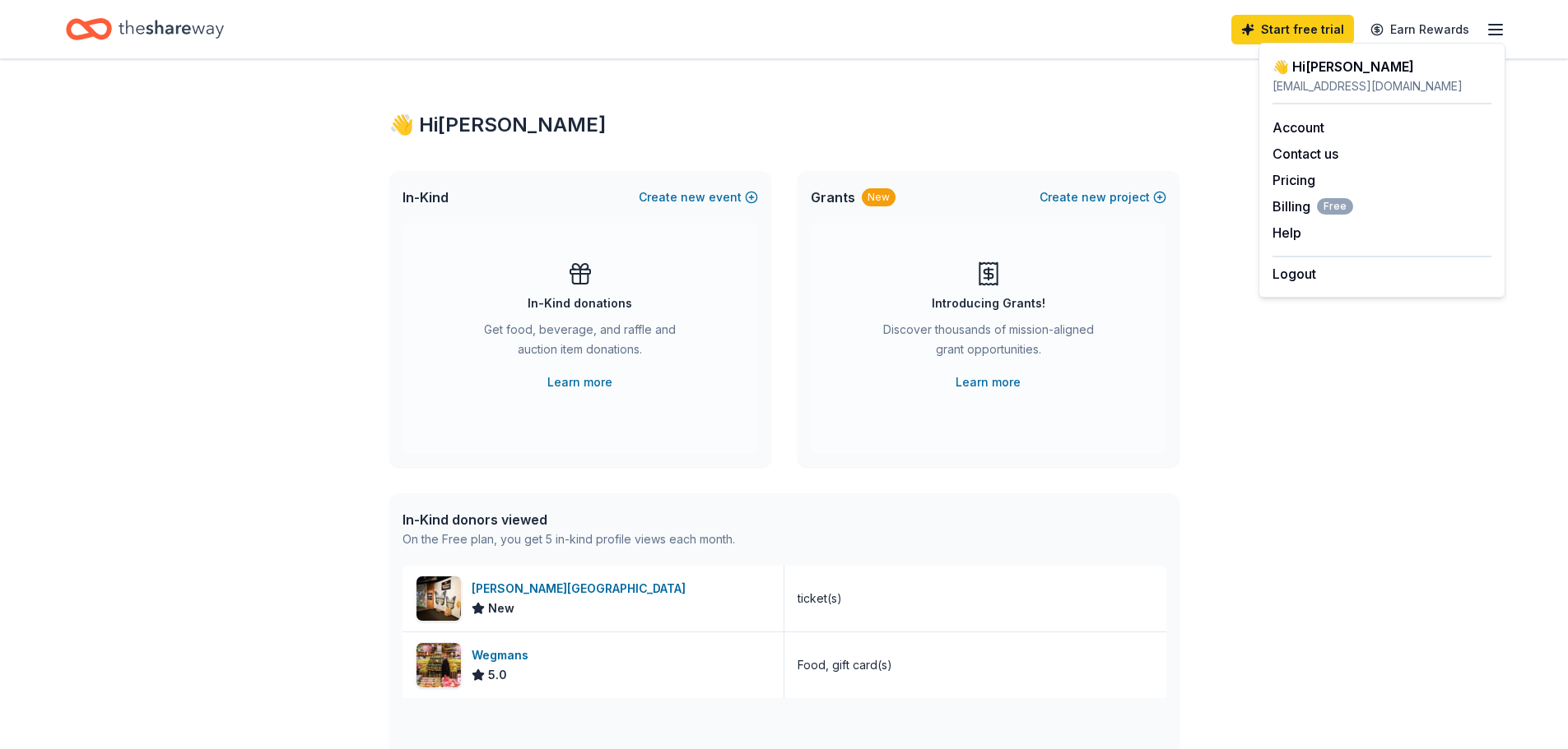
click at [494, 84] on div "👋 Hi [PERSON_NAME] In-Kind Create new event In-Kind donations Get food, beverag…" at bounding box center [784, 633] width 843 height 1148
